Goal: Check status: Check status

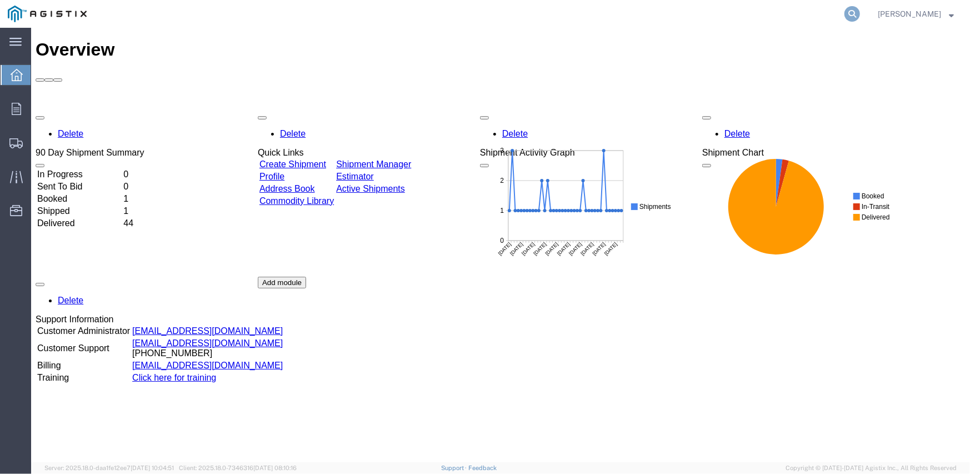
click at [851, 12] on icon at bounding box center [852, 14] width 16 height 16
paste input "56694450"
type input "56694450"
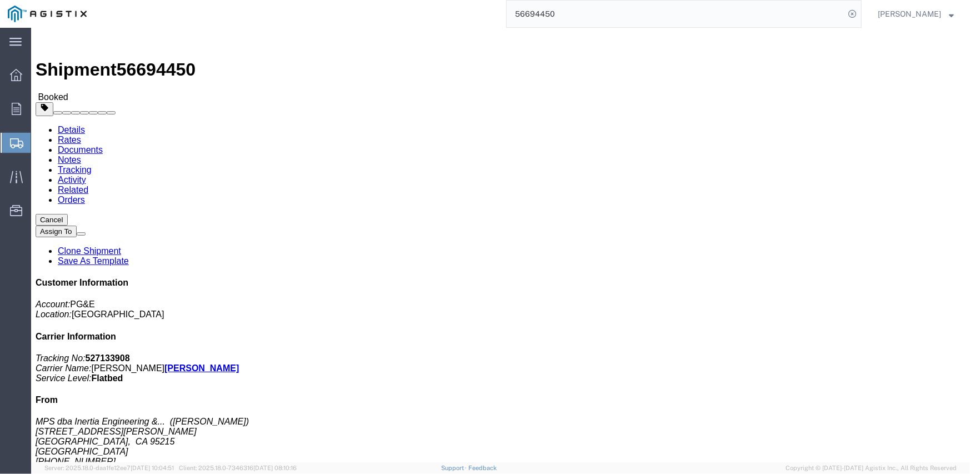
click link "Documents"
